Goal: Information Seeking & Learning: Learn about a topic

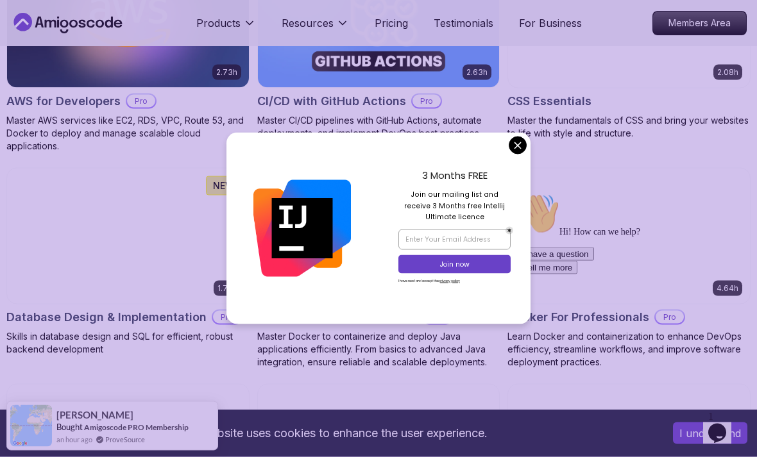
scroll to position [1120, 0]
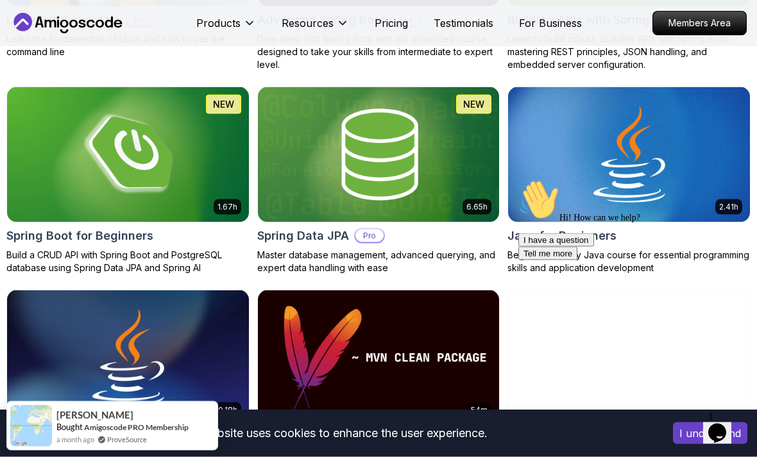
scroll to position [578, 0]
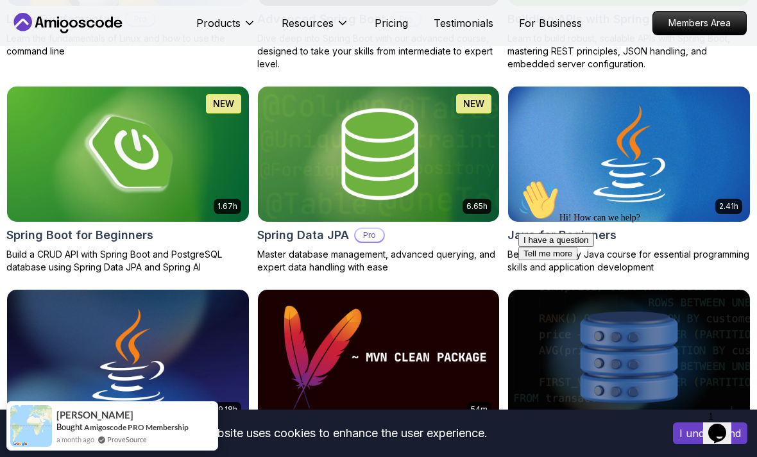
click at [454, 185] on img at bounding box center [379, 154] width 242 height 135
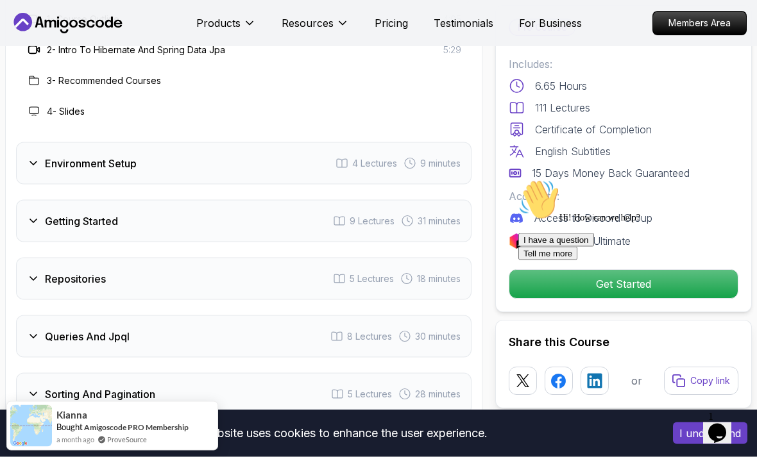
scroll to position [1867, 0]
click at [35, 257] on div "Repositories 5 Lectures 18 minutes" at bounding box center [244, 278] width 456 height 42
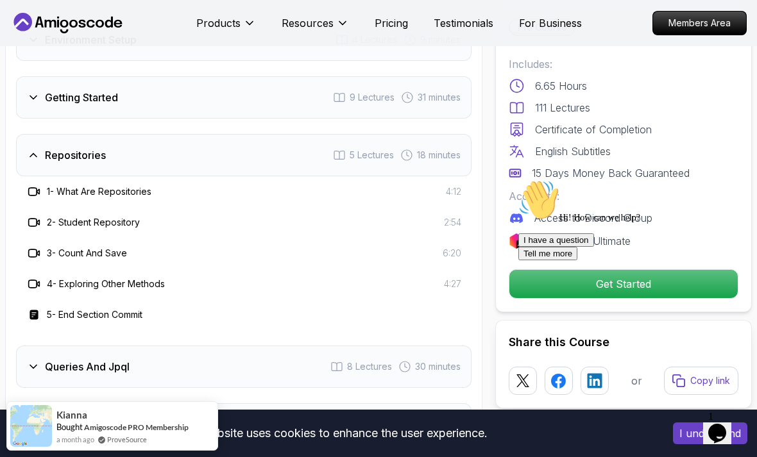
click at [42, 359] on div "Queries And Jpql" at bounding box center [78, 366] width 103 height 15
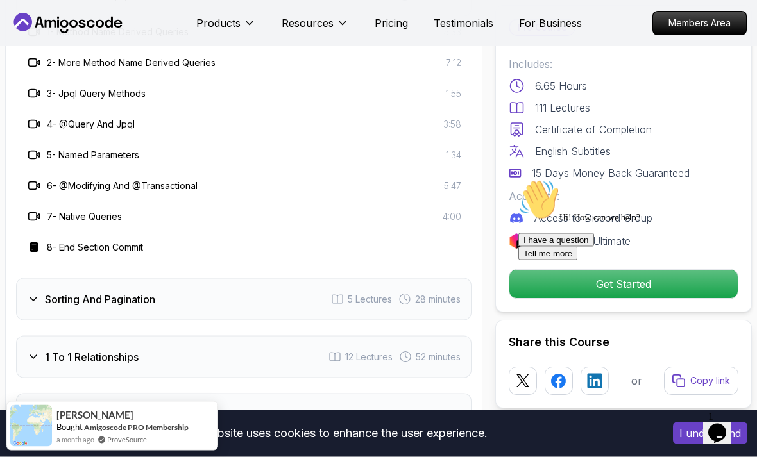
scroll to position [2085, 0]
click at [32, 350] on icon at bounding box center [33, 356] width 13 height 13
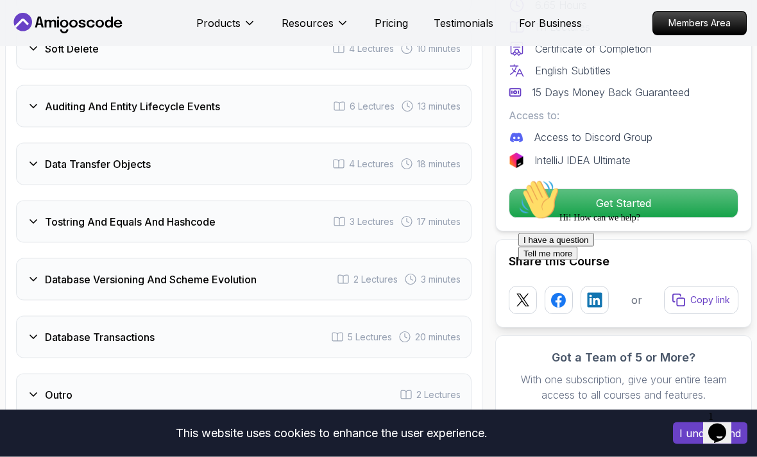
scroll to position [2990, 0]
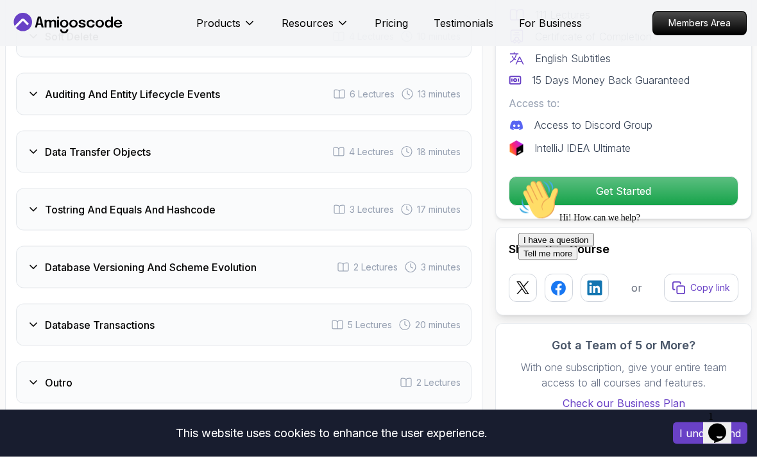
click at [328, 362] on div "Outro 2 Lectures" at bounding box center [244, 383] width 456 height 42
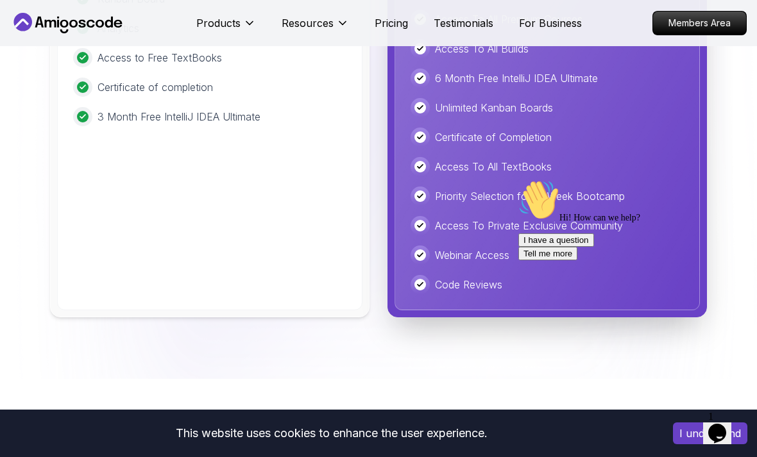
scroll to position [3642, 0]
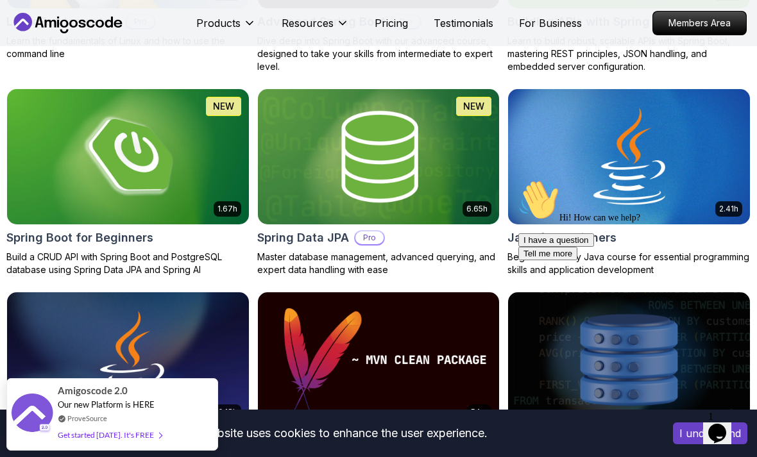
scroll to position [1232, 0]
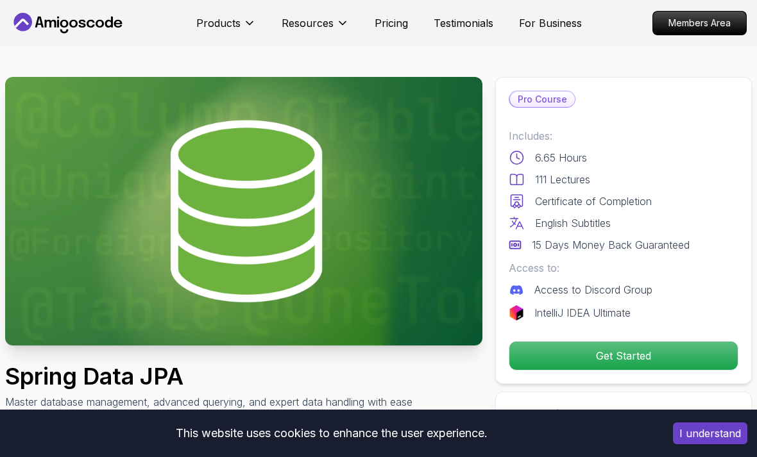
click at [602, 348] on p "Get Started" at bounding box center [623, 356] width 228 height 28
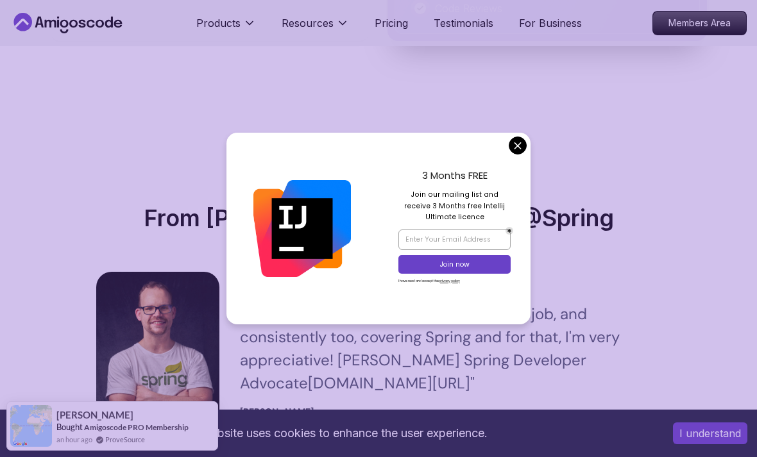
scroll to position [3965, 0]
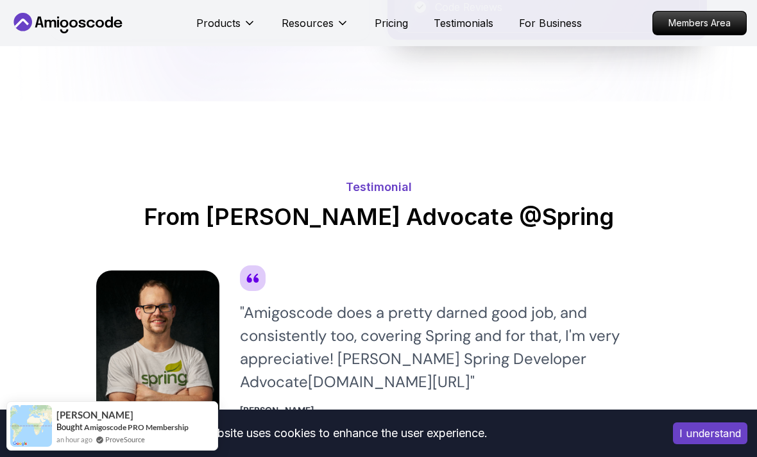
click at [520, 204] on h2 "From [PERSON_NAME] Advocate @Spring" at bounding box center [378, 217] width 565 height 26
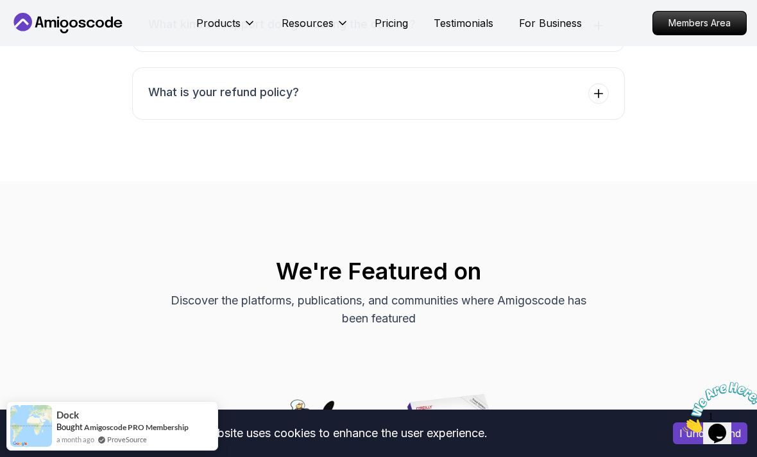
scroll to position [5986, 0]
